Goal: Navigation & Orientation: Find specific page/section

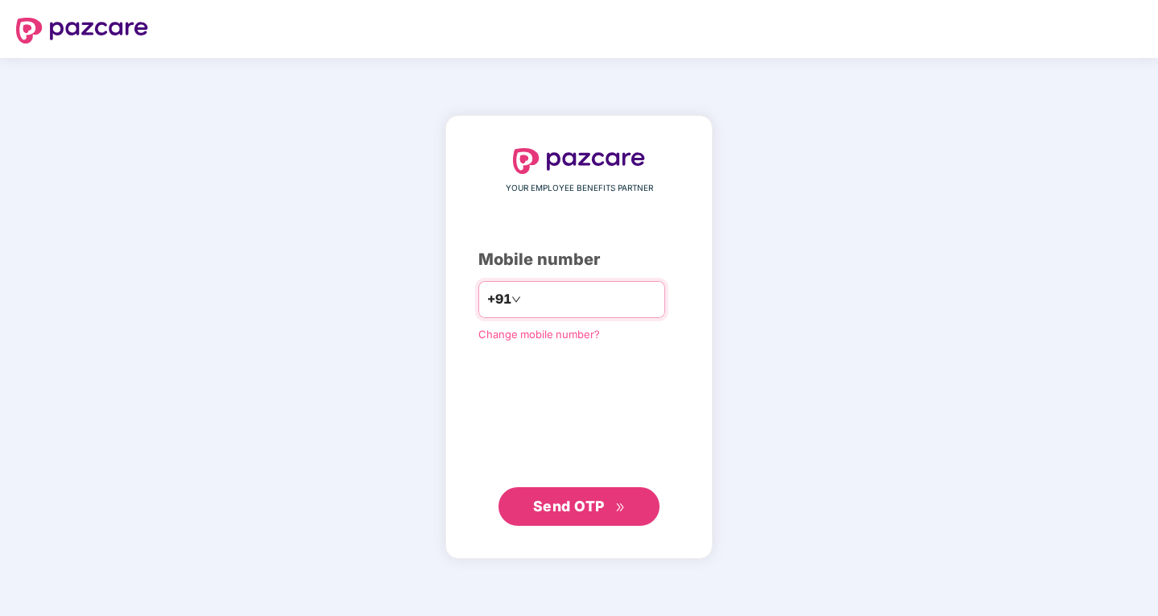
click at [524, 307] on input "number" at bounding box center [590, 300] width 132 height 26
type input "**********"
click at [602, 494] on button "Send OTP" at bounding box center [578, 505] width 161 height 39
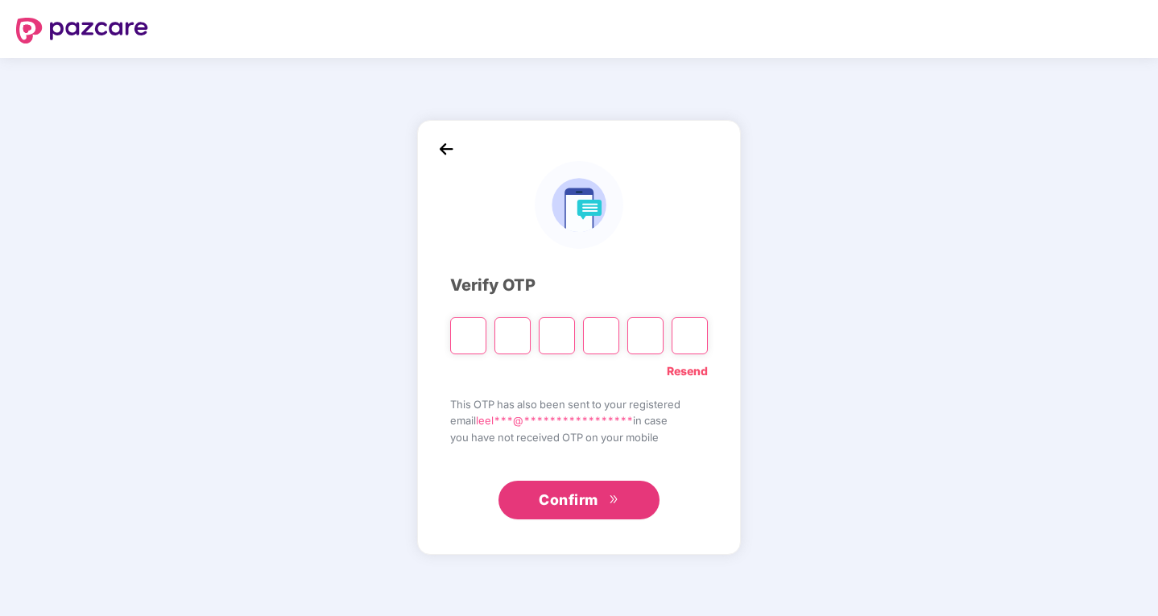
type input "*"
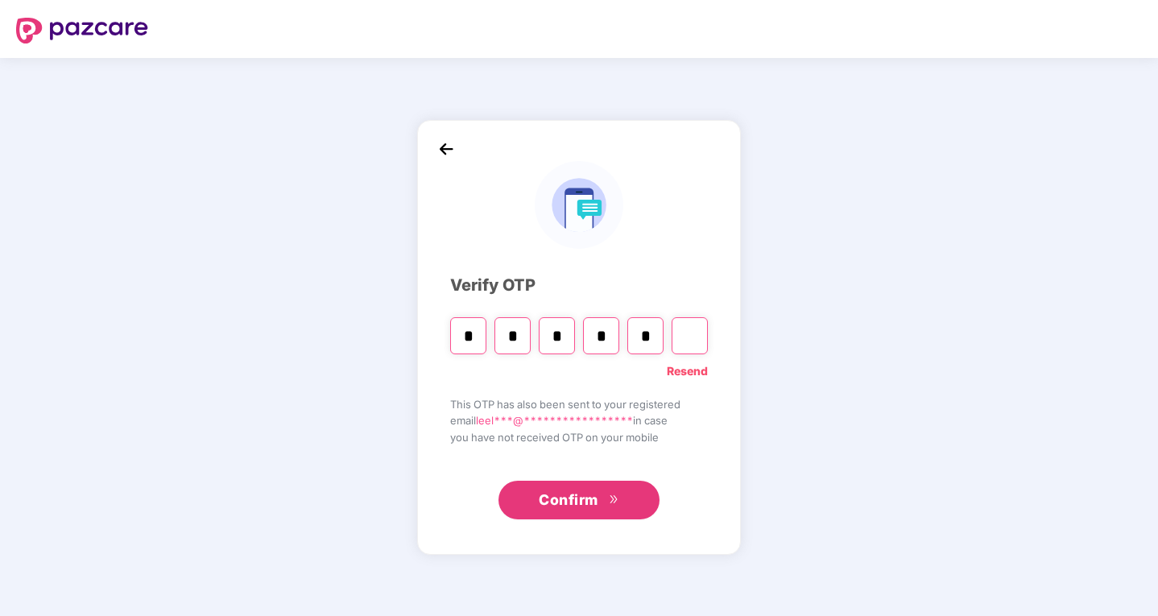
type input "*"
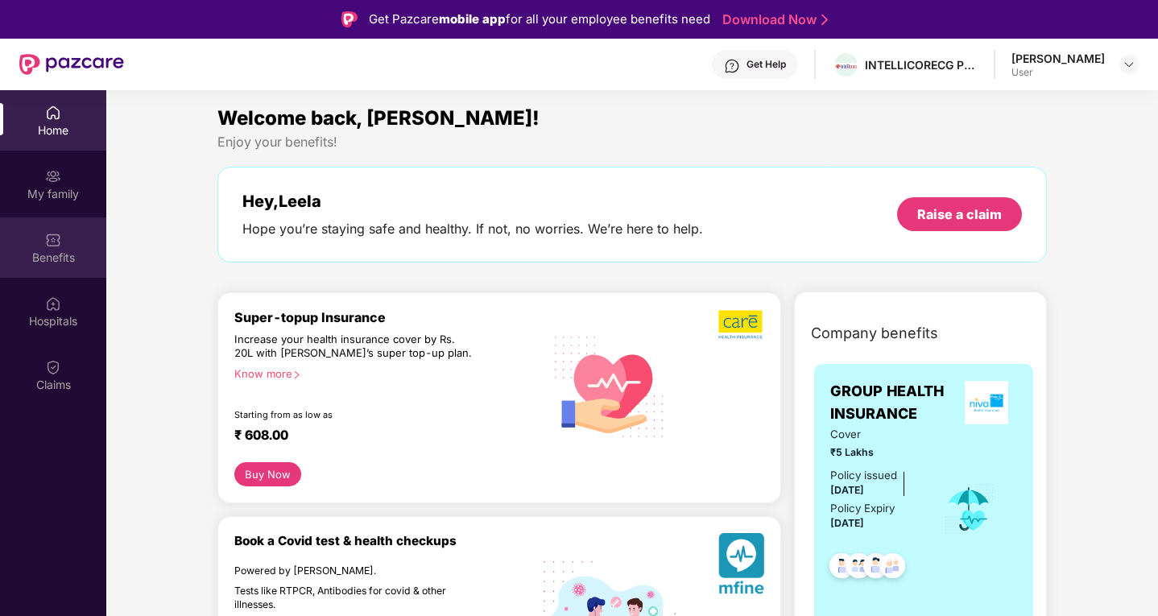
click at [36, 246] on div "Benefits" at bounding box center [53, 247] width 106 height 60
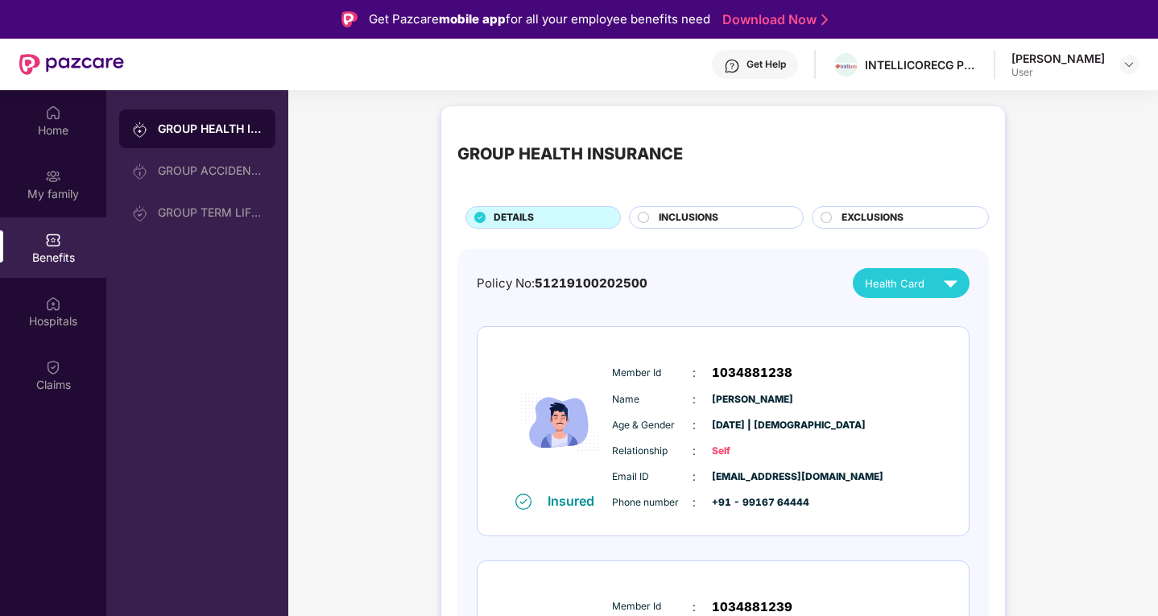
click at [36, 246] on div "Benefits" at bounding box center [53, 247] width 106 height 60
click at [54, 304] on img at bounding box center [53, 304] width 16 height 16
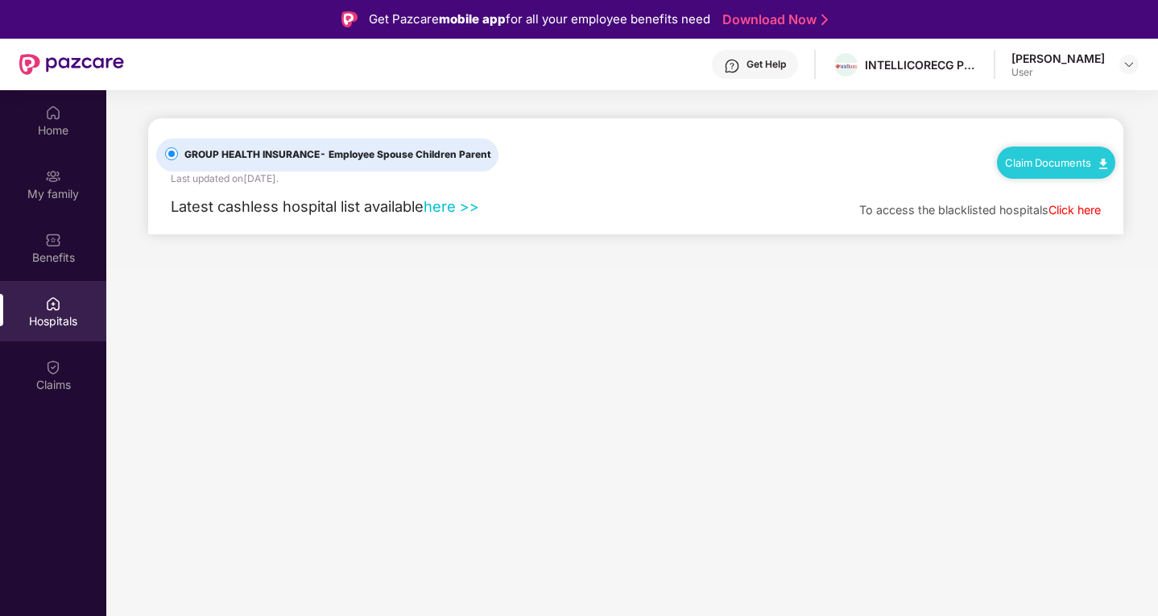
click at [435, 204] on link "here >>" at bounding box center [452, 206] width 56 height 18
click at [440, 202] on link "here >>" at bounding box center [452, 206] width 56 height 18
click at [433, 201] on link "here >>" at bounding box center [452, 206] width 56 height 18
click at [1139, 61] on header "Get Help INTELLICORECG PRIVATE LIMITED [PERSON_NAME] Sonthiyala User" at bounding box center [579, 65] width 1158 height 52
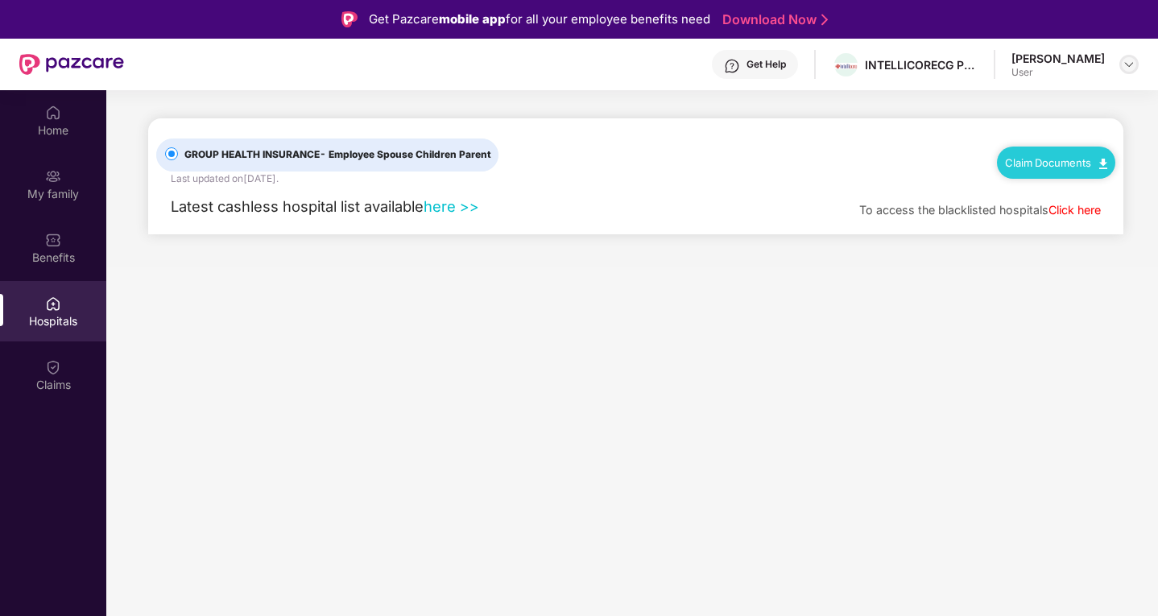
click at [1133, 60] on img at bounding box center [1128, 64] width 13 height 13
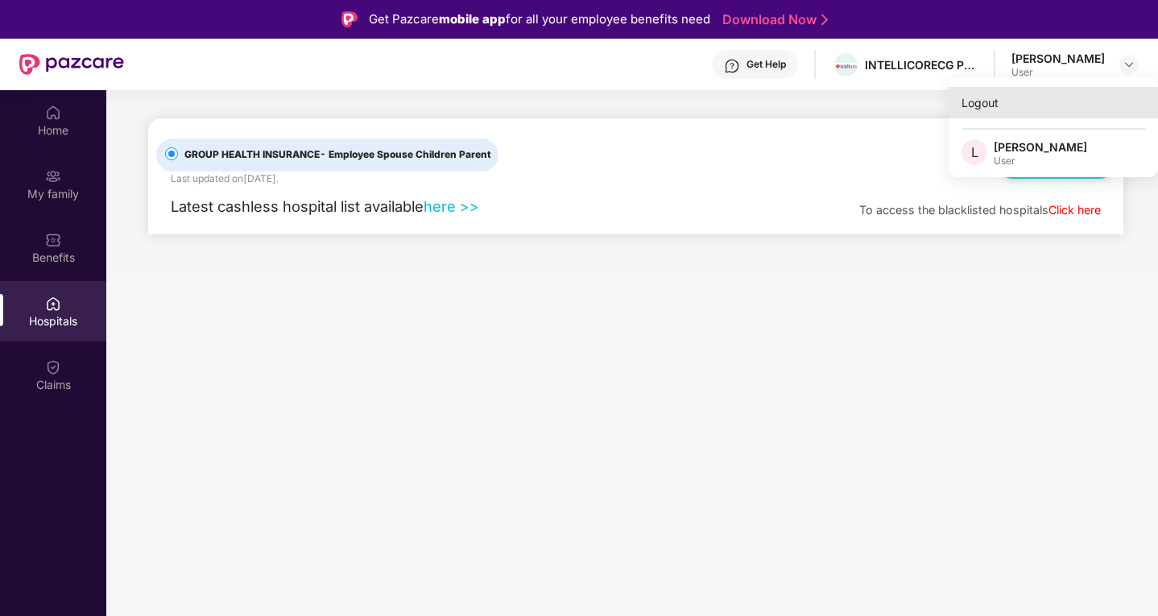
click at [981, 104] on div "Logout" at bounding box center [1053, 102] width 209 height 31
